Goal: Check status

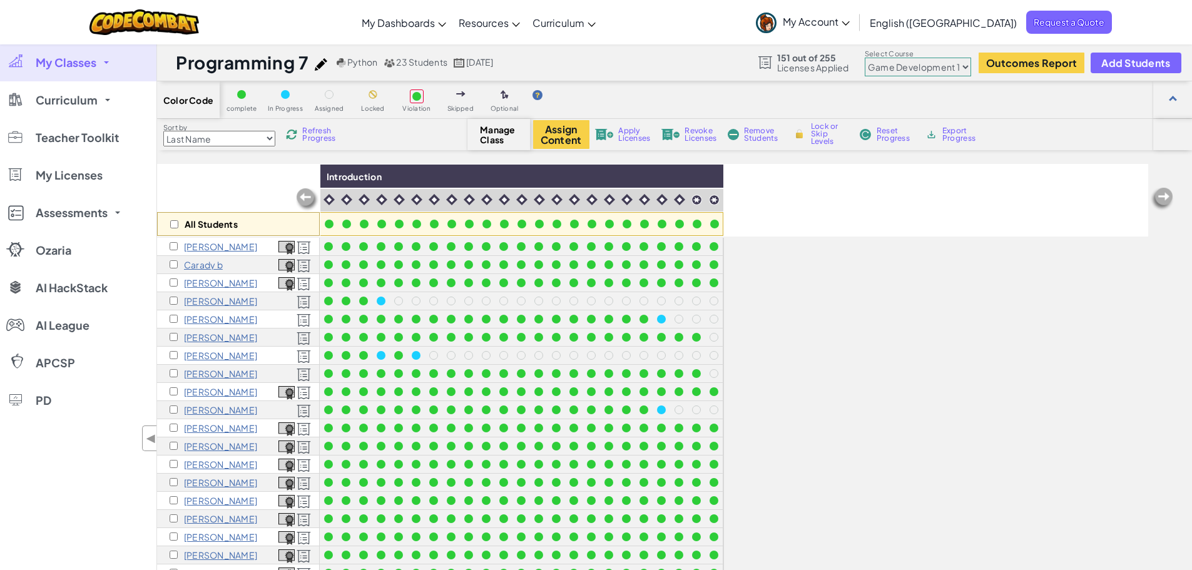
click at [933, 76] on select "Junior Introduction to Computer Science Game Development 1 Web Development 1 Co…" at bounding box center [918, 67] width 106 height 19
click at [721, 86] on div "Color Code complete In Progress Assigned Locked Violation Skipped Optional" at bounding box center [674, 100] width 1035 height 38
click at [314, 140] on span "Refresh Progress" at bounding box center [321, 134] width 39 height 15
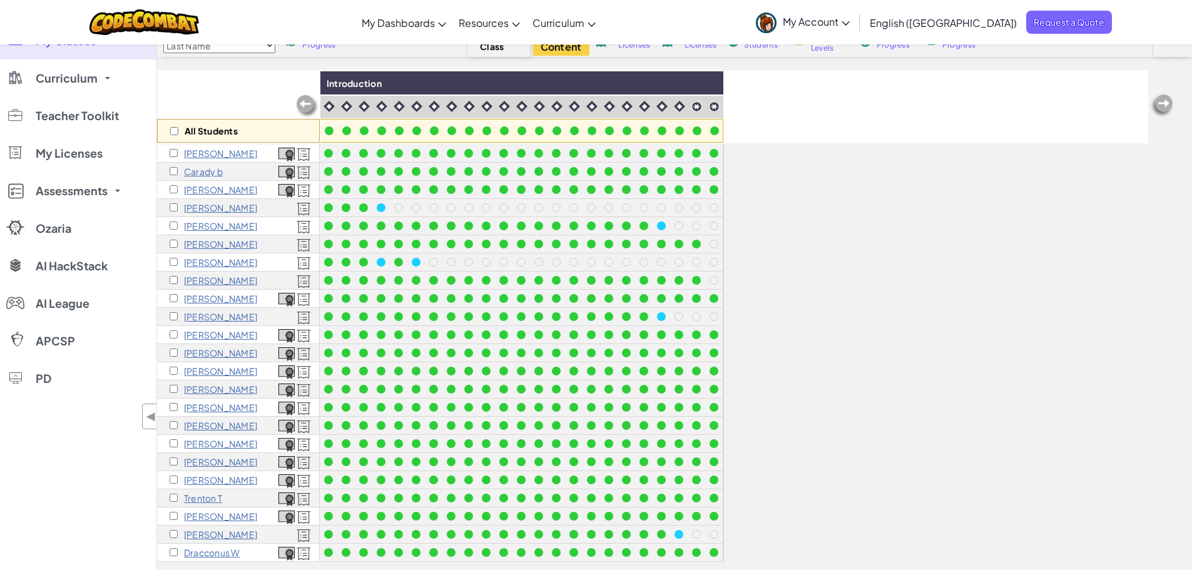
scroll to position [63, 0]
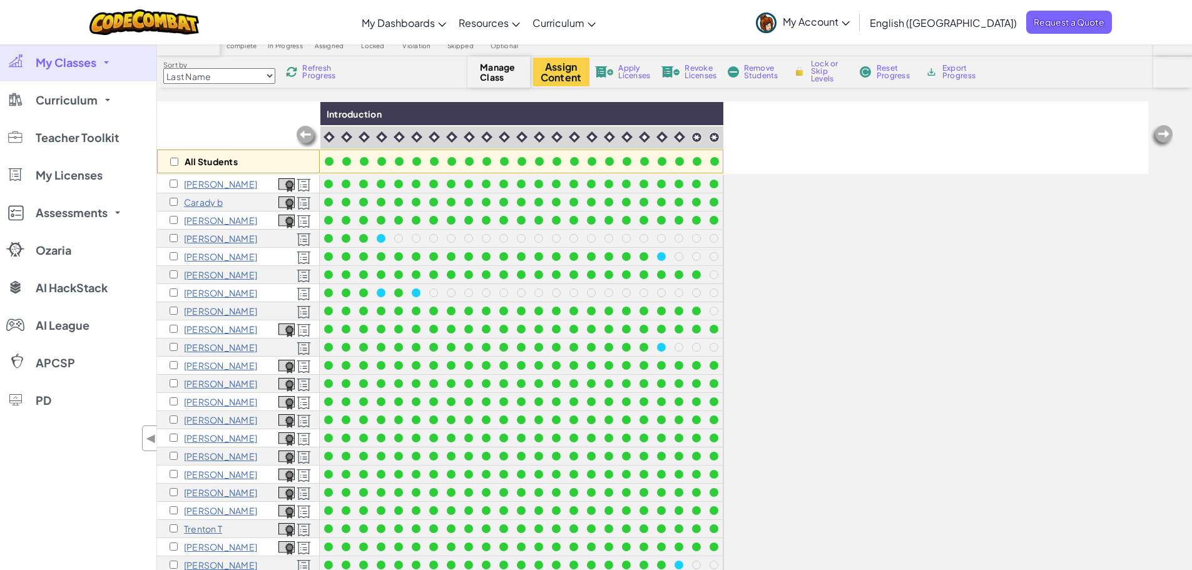
click at [310, 71] on span "Refresh Progress" at bounding box center [321, 71] width 39 height 15
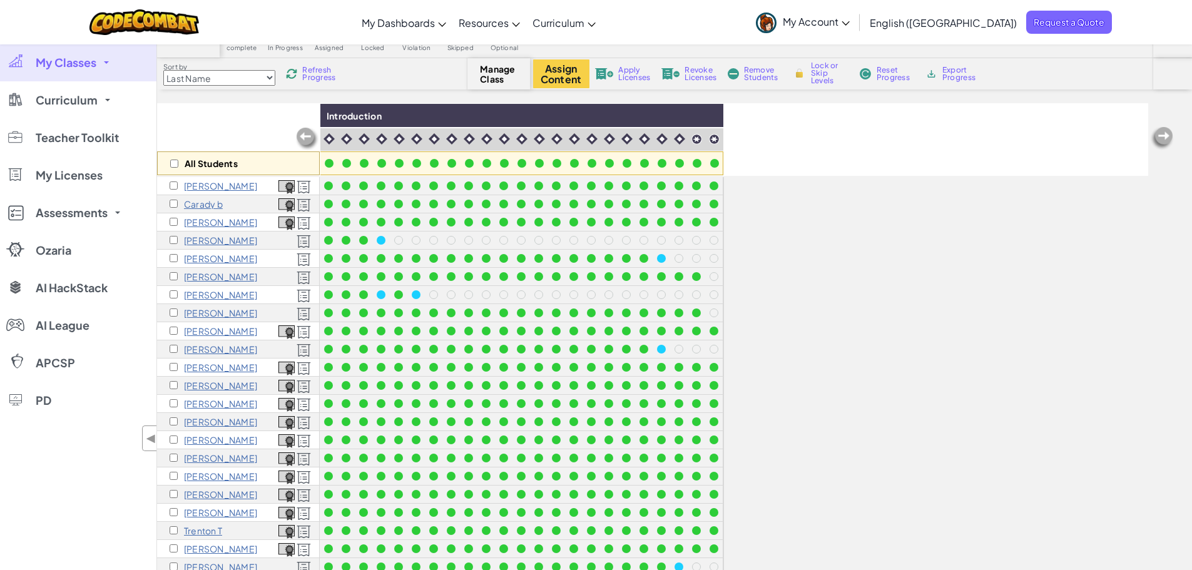
scroll to position [0, 0]
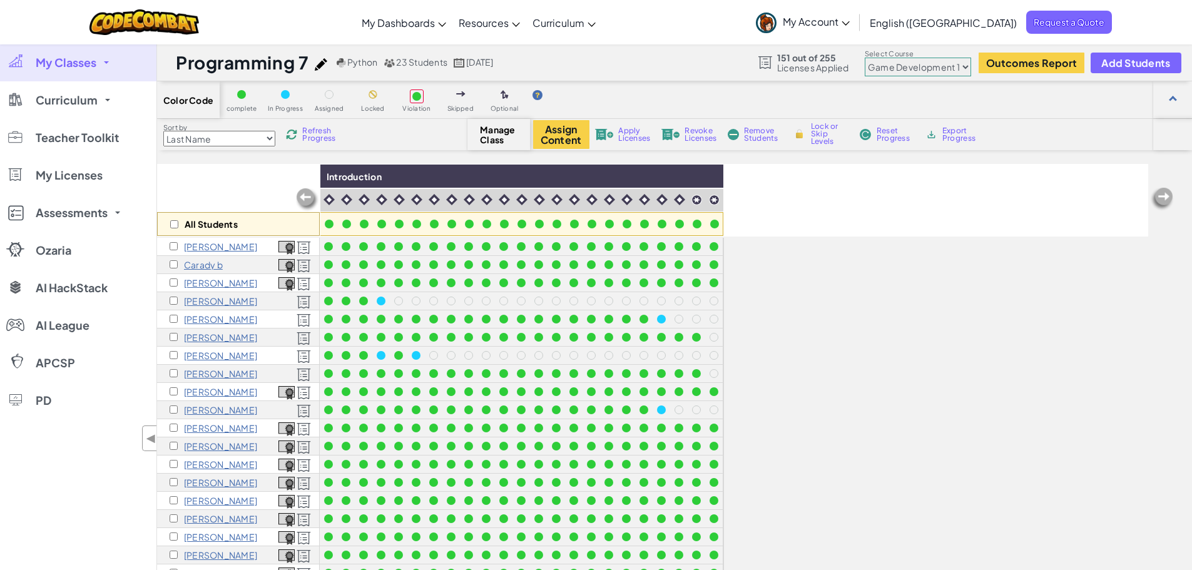
click at [941, 65] on select "Junior Introduction to Computer Science Game Development 1 Web Development 1 Co…" at bounding box center [918, 67] width 106 height 19
click at [948, 72] on select "Junior Introduction to Computer Science Game Development 1 Web Development 1 Co…" at bounding box center [918, 67] width 106 height 19
select select "5789587aad86a6efb573701f"
click at [865, 58] on select "Junior Introduction to Computer Science Game Development 1 Web Development 1 Co…" at bounding box center [918, 67] width 106 height 19
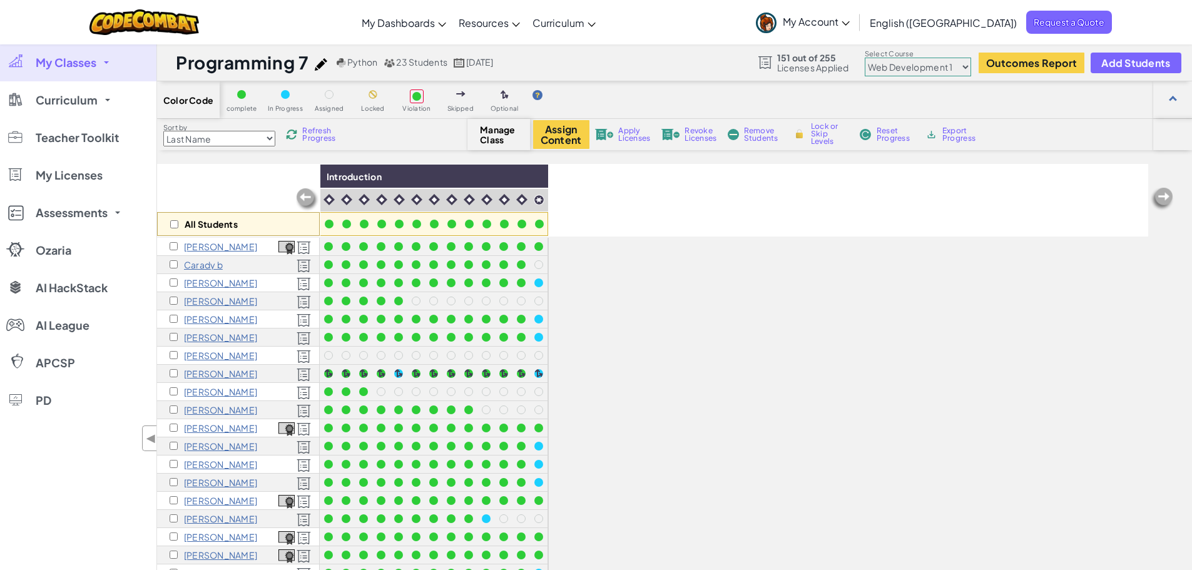
click at [316, 131] on span "Refresh Progress" at bounding box center [321, 134] width 39 height 15
click at [330, 131] on span "Refresh Progress" at bounding box center [321, 134] width 39 height 15
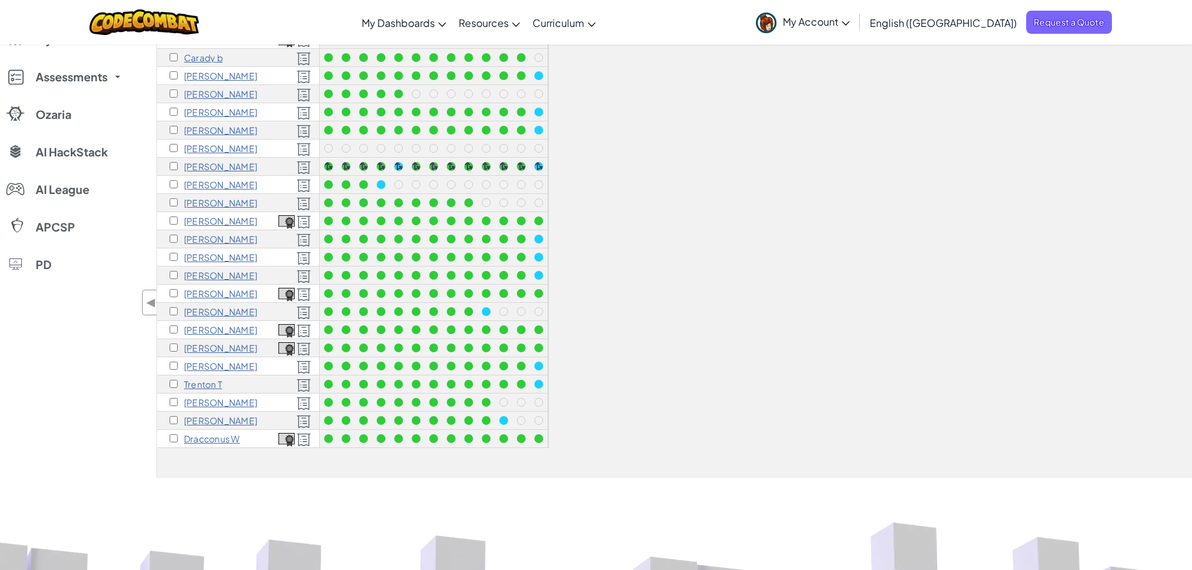
scroll to position [188, 0]
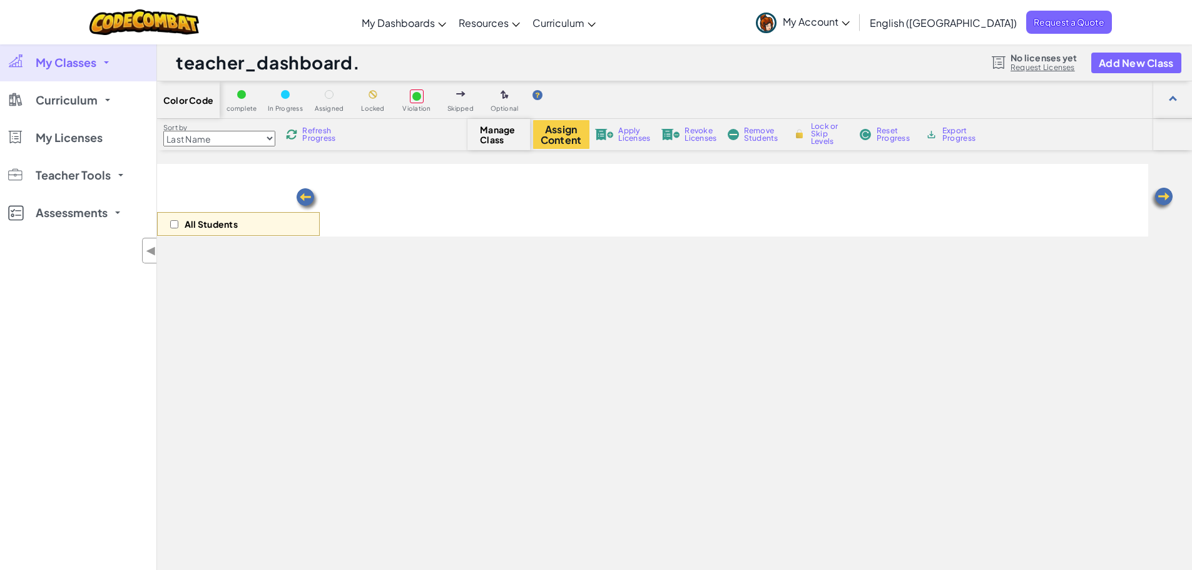
scroll to position [188, 0]
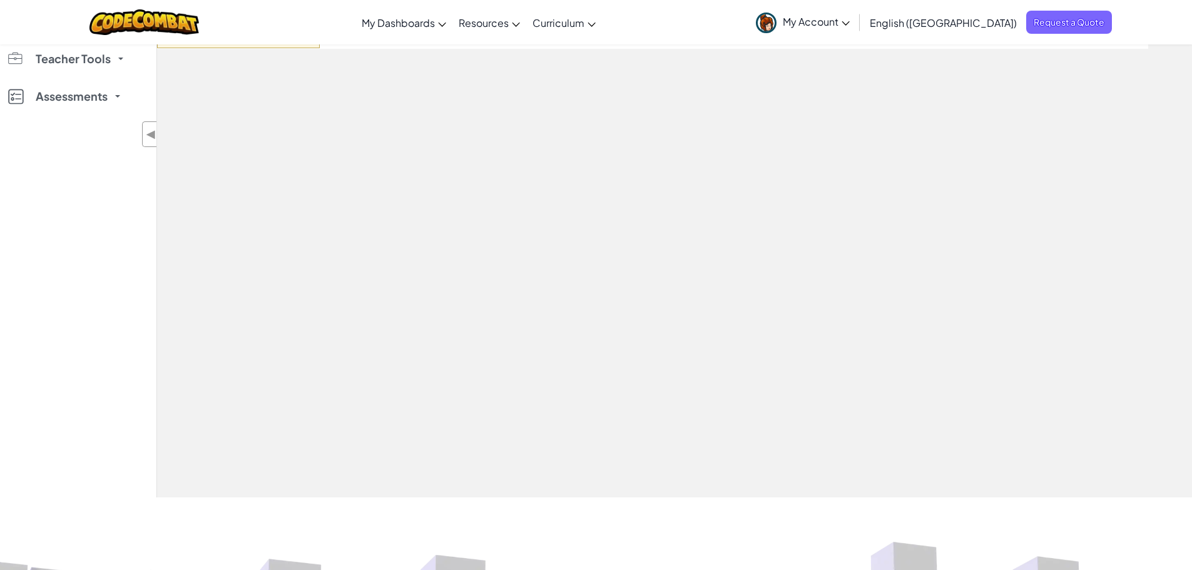
select select "5789587aad86a6efb573701f"
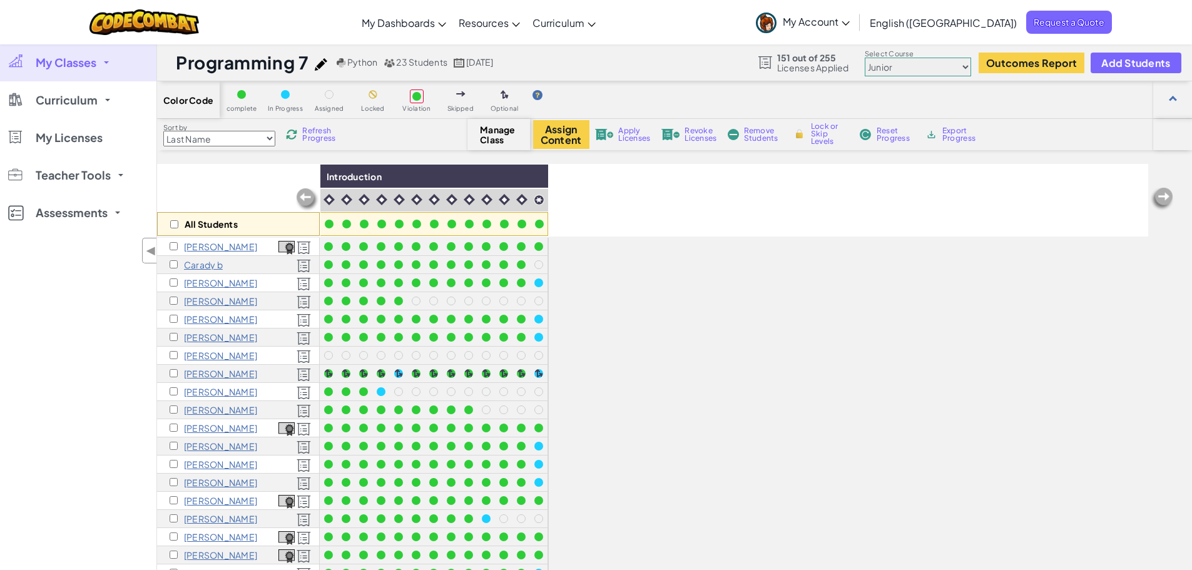
click at [320, 135] on span "Refresh Progress" at bounding box center [321, 134] width 39 height 15
click at [312, 133] on span "Refresh Progress" at bounding box center [321, 134] width 39 height 15
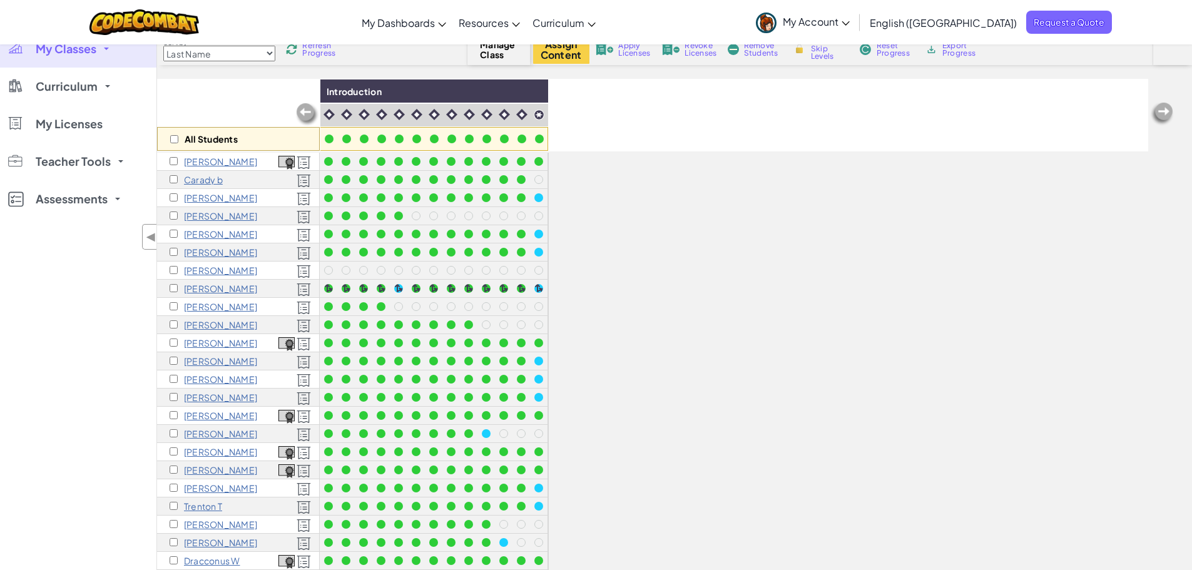
scroll to position [63, 0]
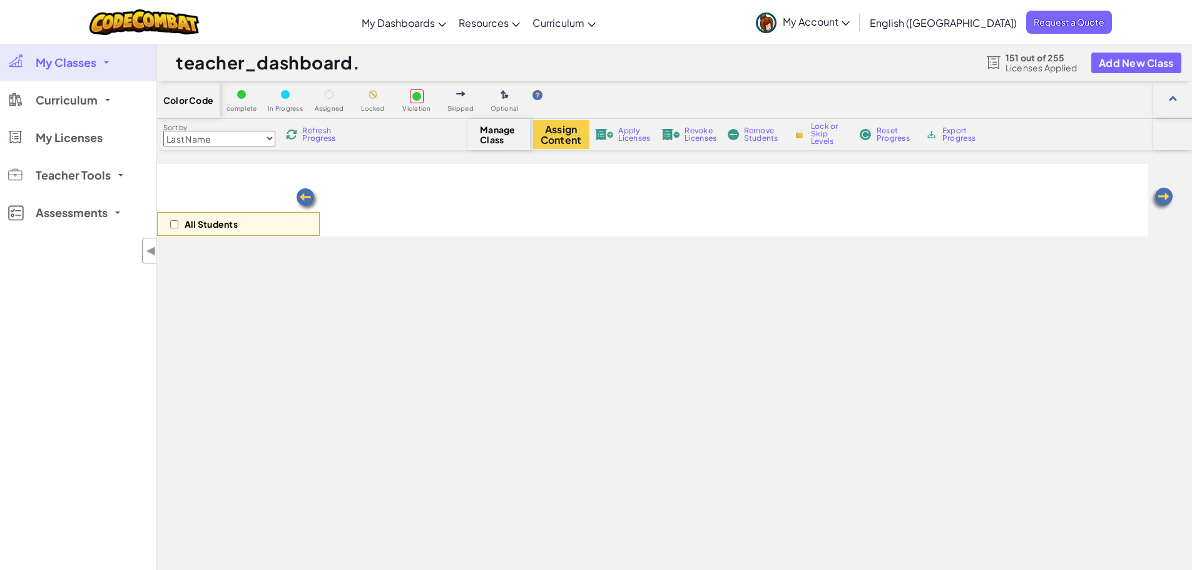
select select "5789587aad86a6efb573701f"
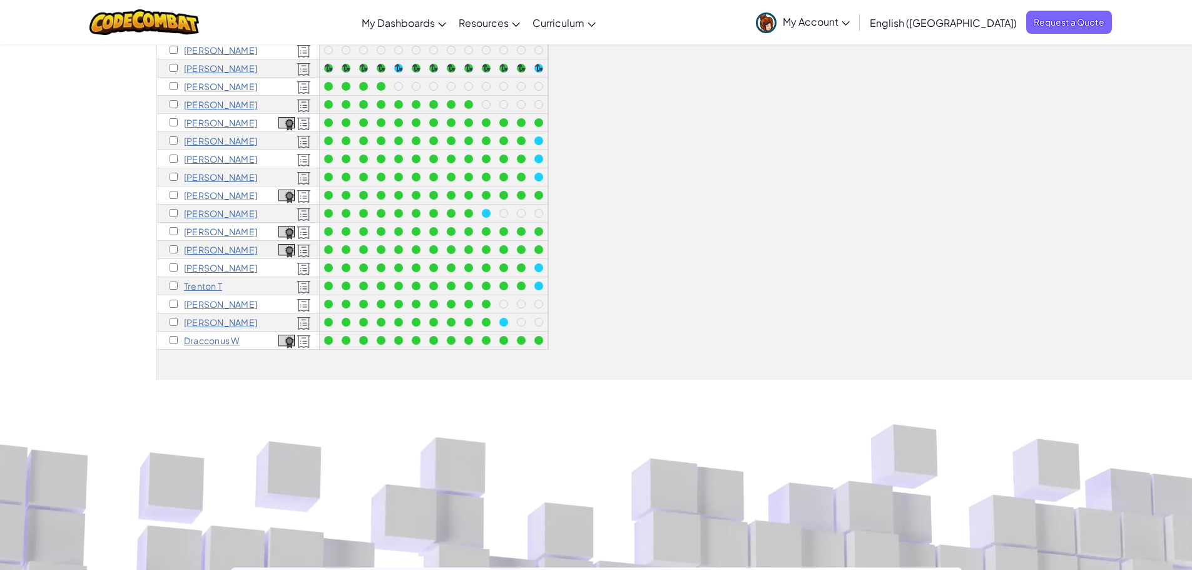
scroll to position [313, 0]
